Goal: Navigation & Orientation: Find specific page/section

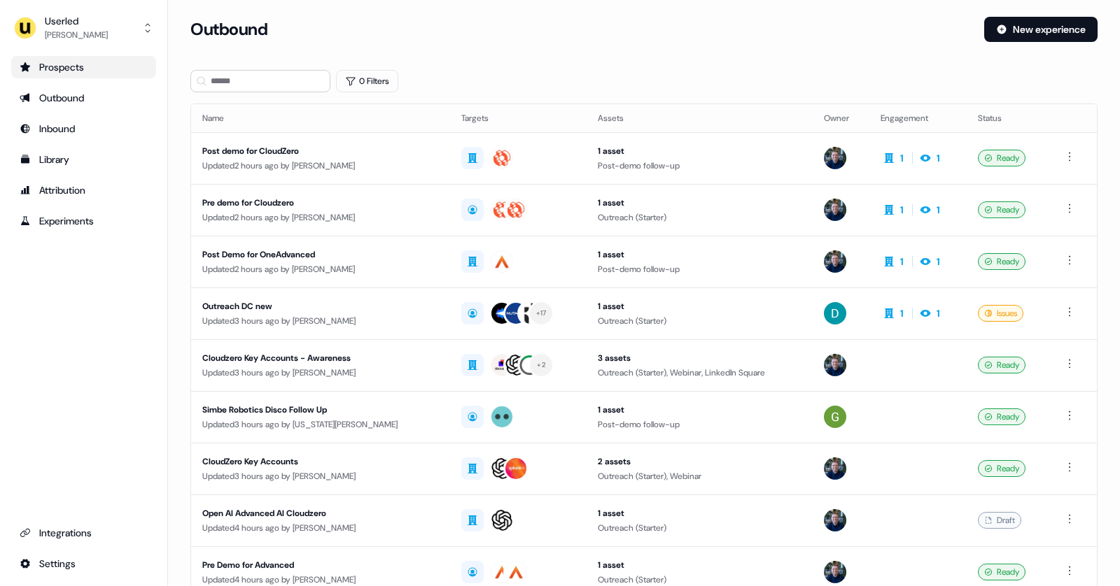
click at [91, 65] on div "Prospects" at bounding box center [84, 67] width 128 height 14
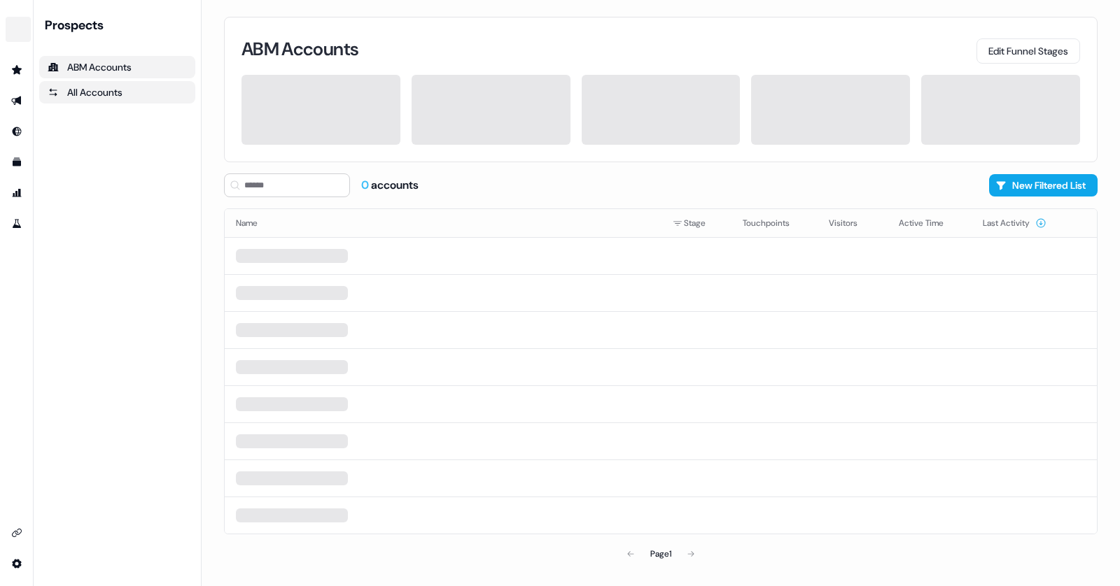
click at [83, 86] on div "All Accounts" at bounding box center [117, 92] width 139 height 14
